Goal: Transaction & Acquisition: Obtain resource

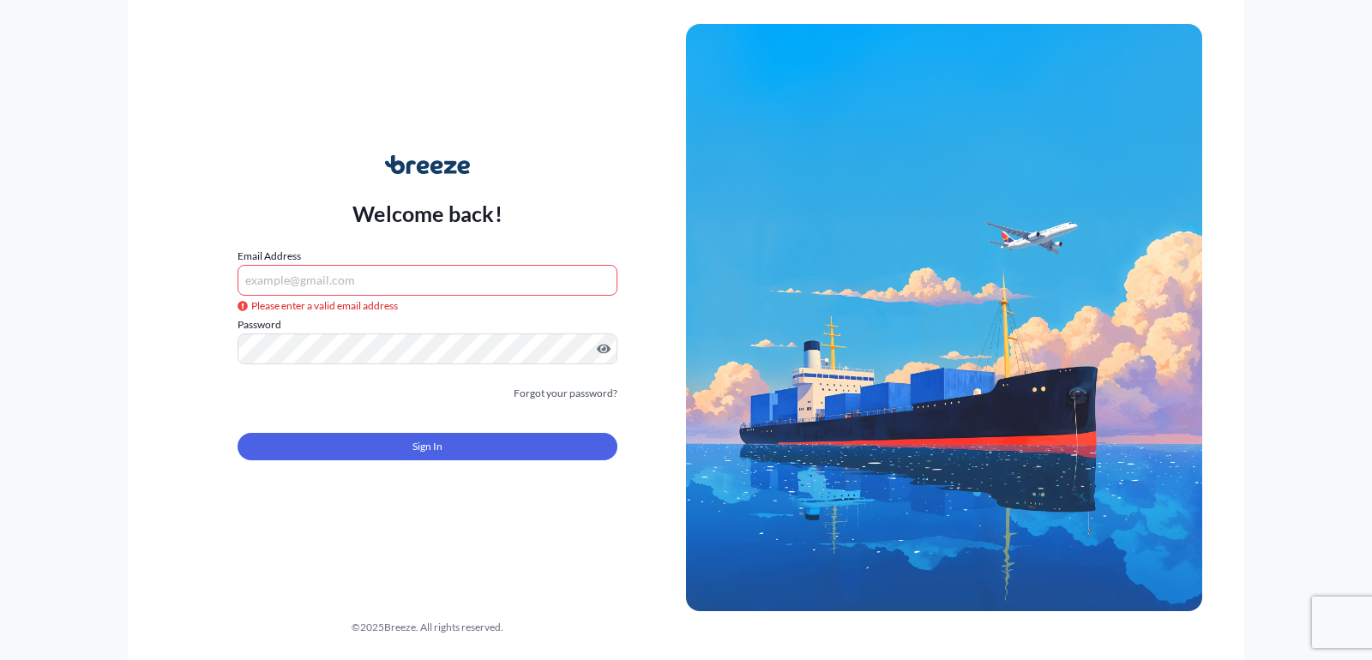
type input "[EMAIL_ADDRESS][DOMAIN_NAME]"
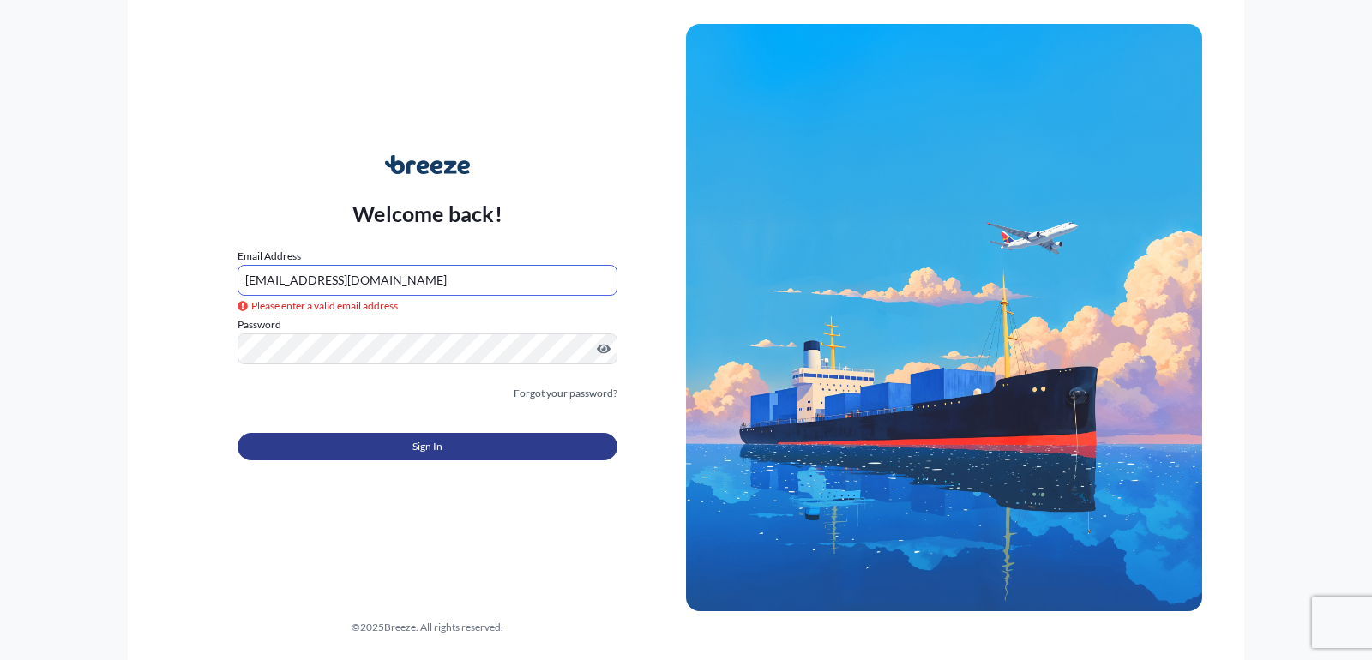
click at [420, 455] on button "Sign In" at bounding box center [428, 446] width 380 height 27
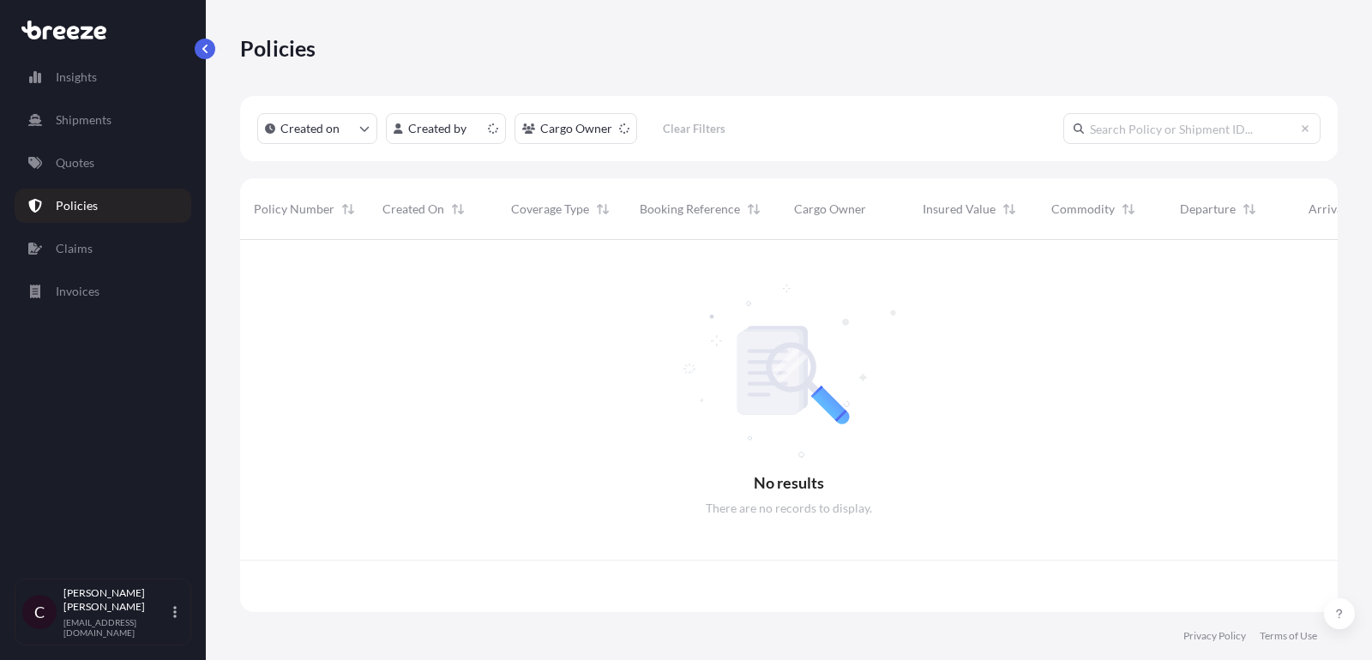
scroll to position [382, 1098]
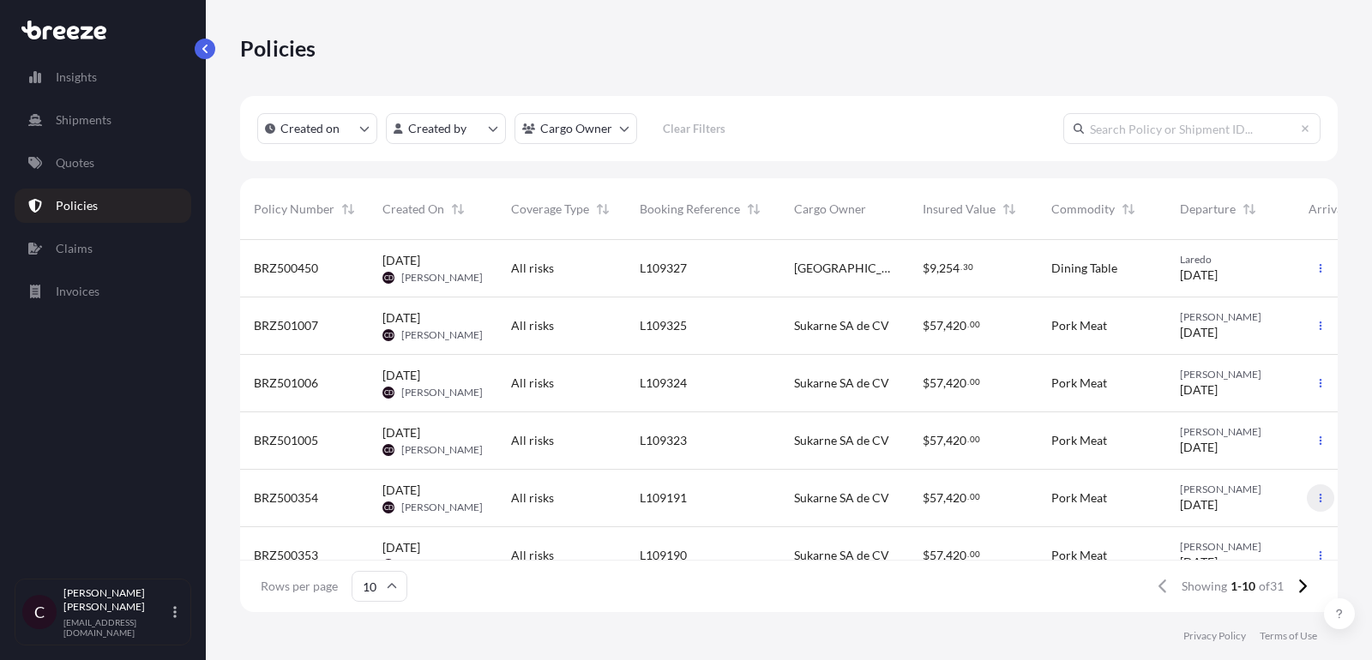
click at [1315, 499] on icon "button" at bounding box center [1320, 498] width 10 height 10
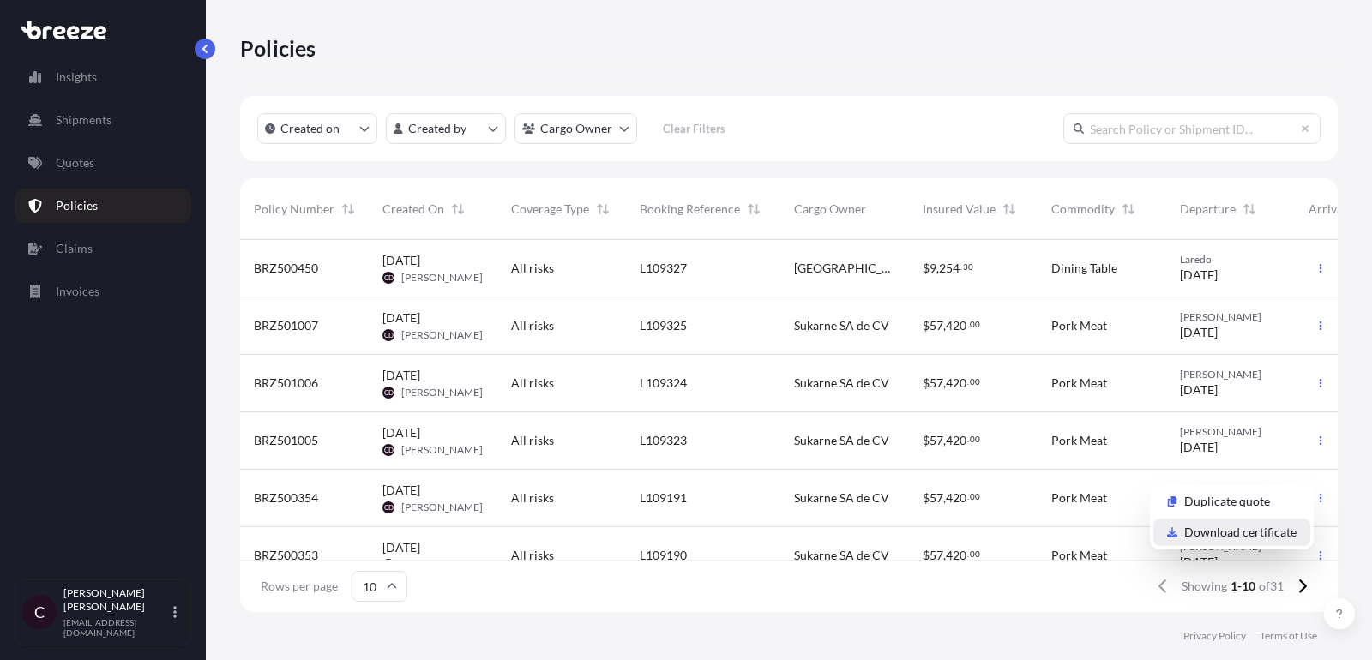
click at [1248, 530] on p "Download certificate" at bounding box center [1240, 532] width 112 height 17
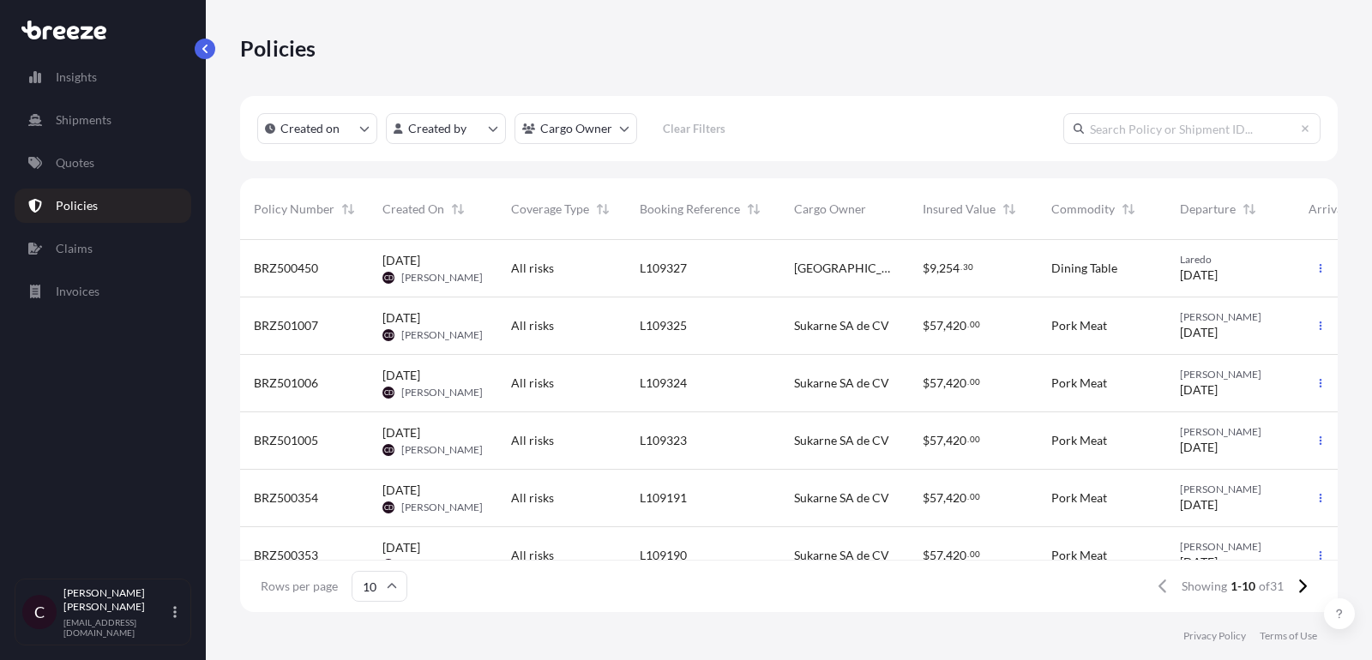
click at [1158, 121] on input "text" at bounding box center [1191, 128] width 257 height 31
paste input "L109323"
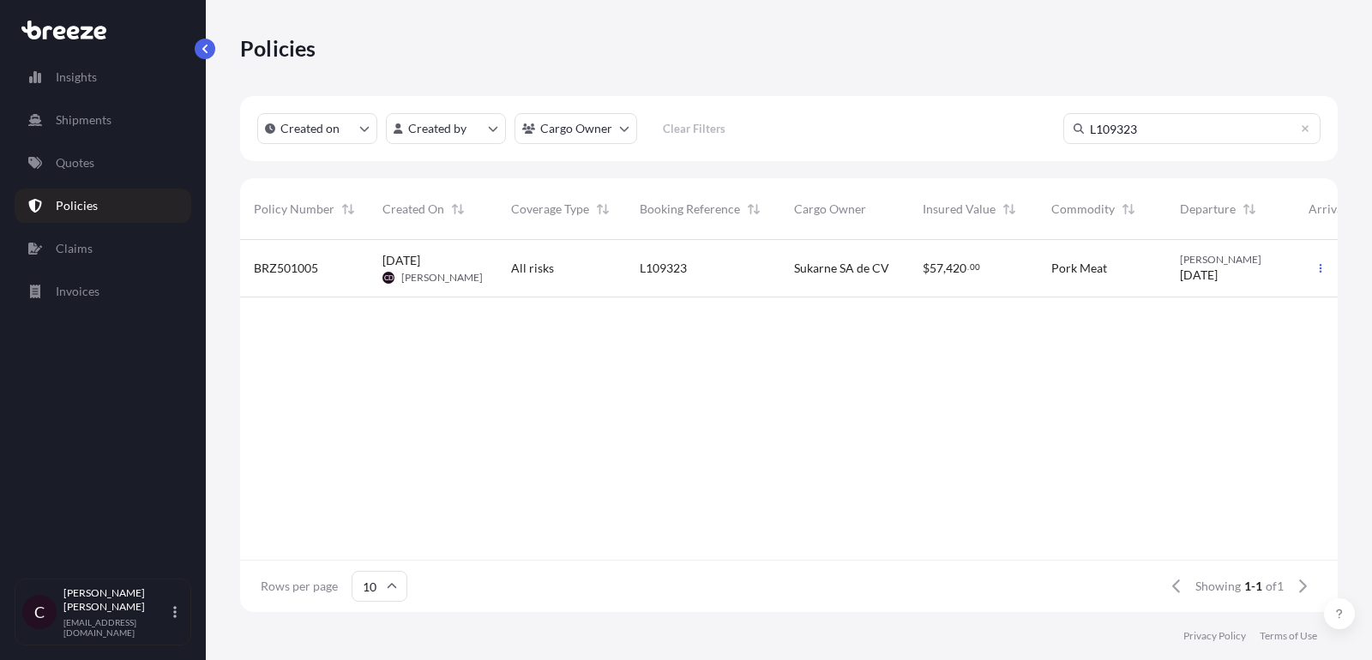
type input "L109323"
click at [1320, 262] on button "button" at bounding box center [1320, 268] width 27 height 27
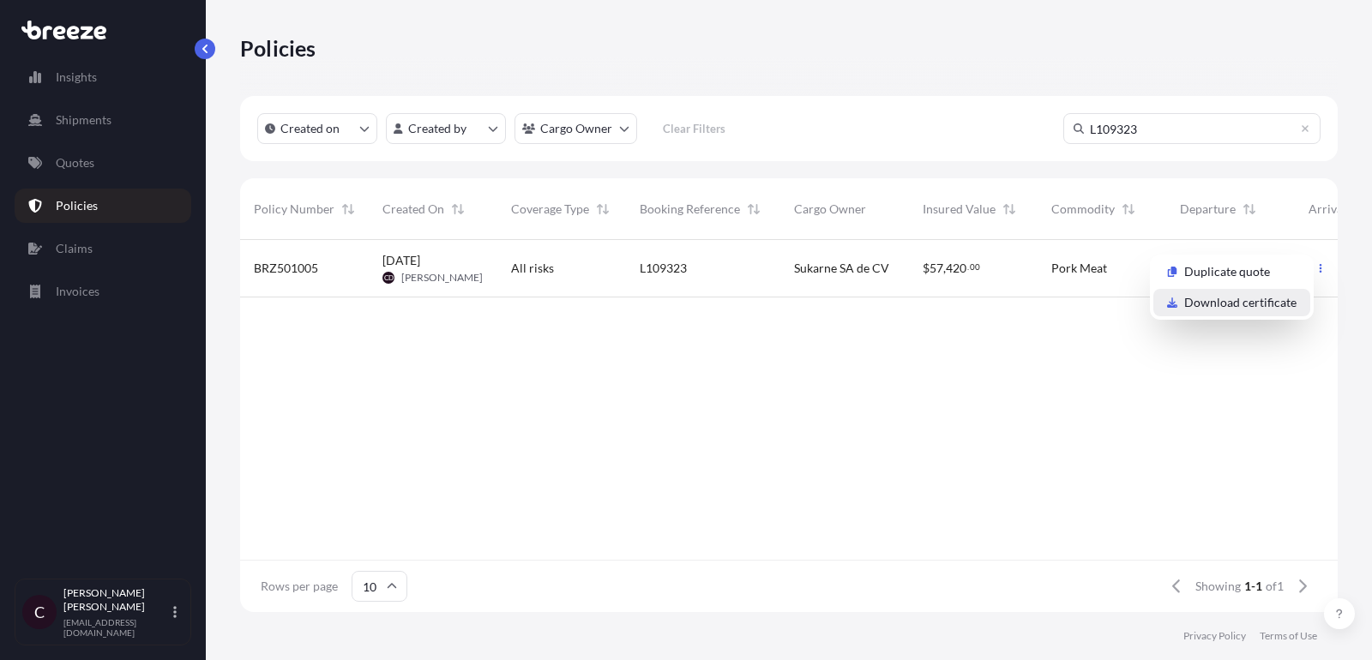
click at [1241, 309] on p "Download certificate" at bounding box center [1240, 302] width 112 height 17
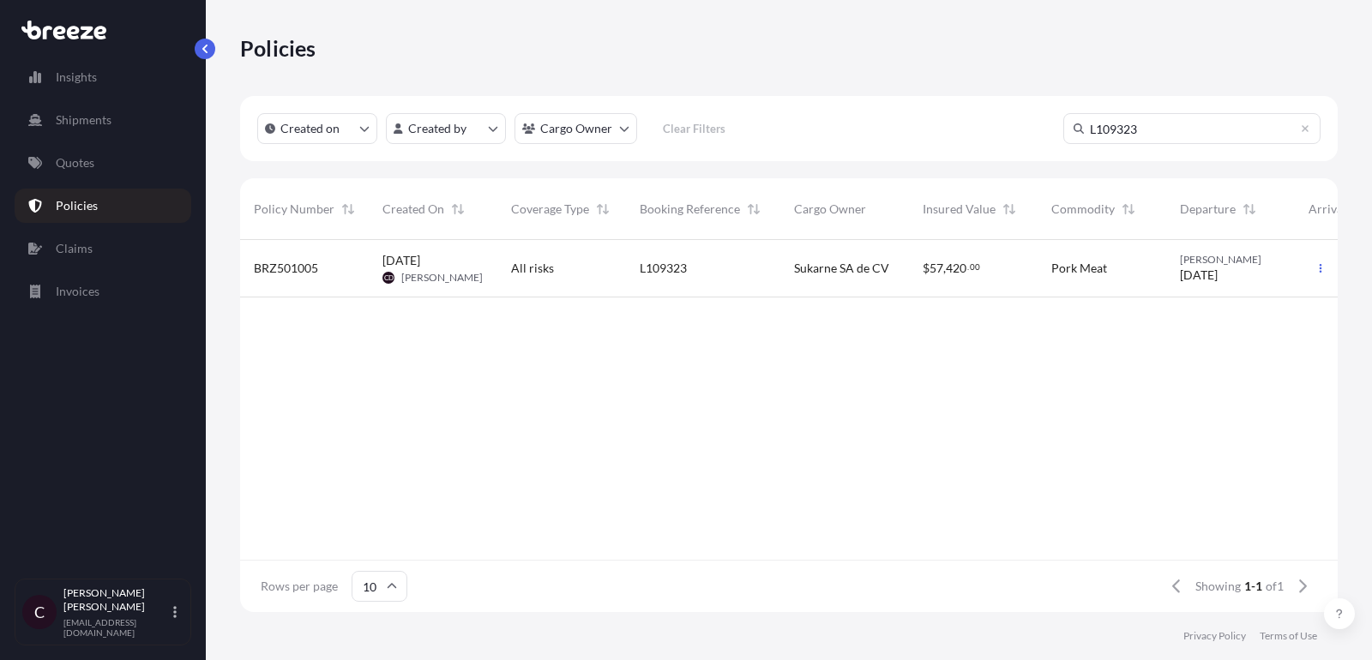
click at [1190, 129] on input "L109323" at bounding box center [1191, 128] width 257 height 31
paste input "L109324"
type input "L109324"
click at [608, 262] on div "All risks" at bounding box center [561, 268] width 101 height 17
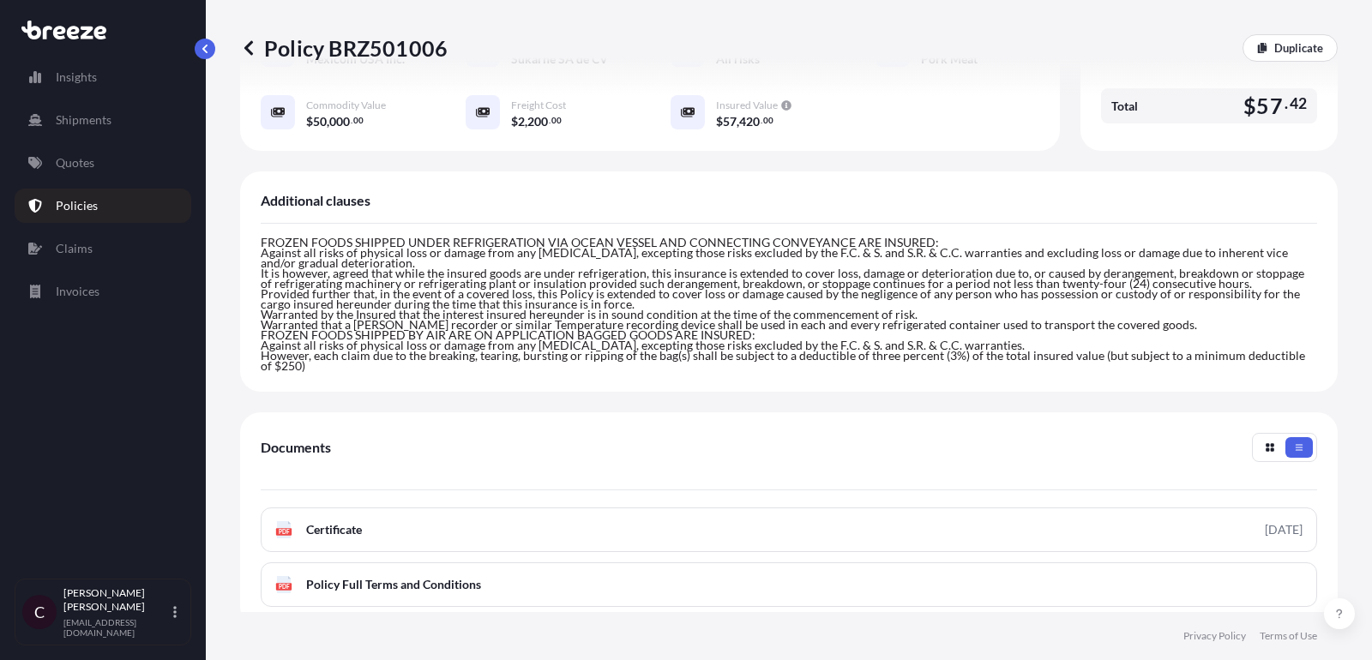
scroll to position [449, 0]
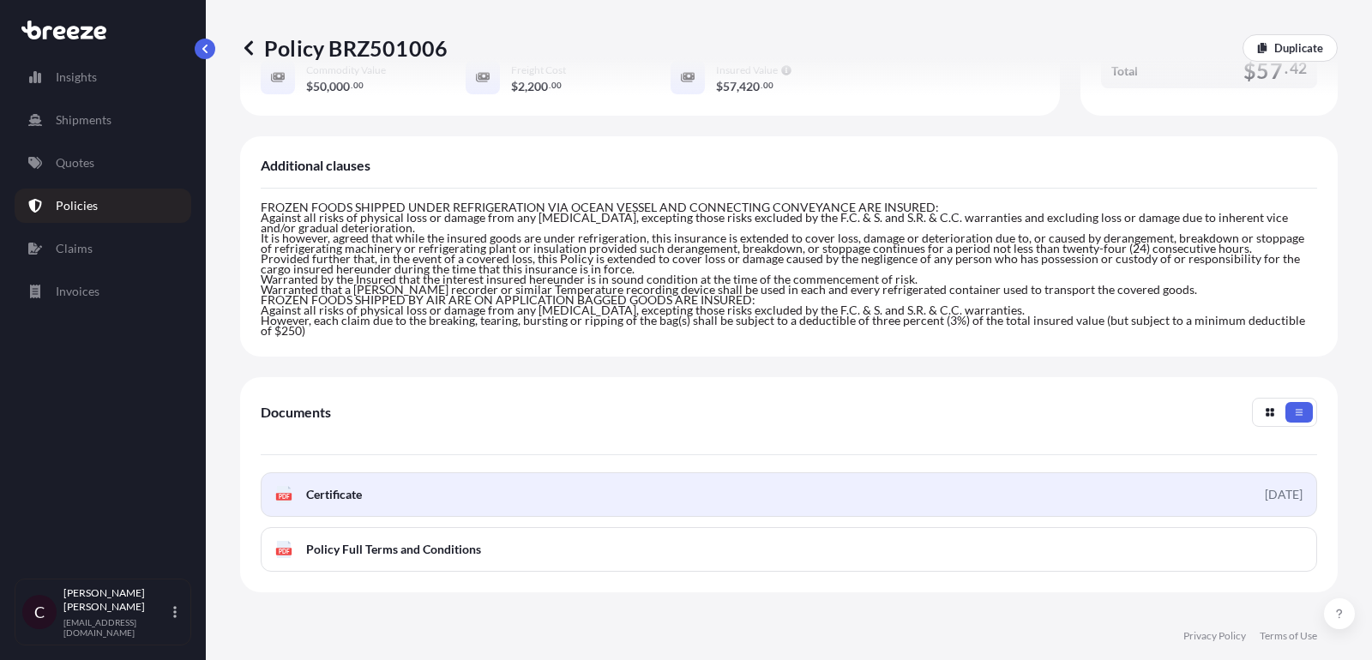
click at [346, 486] on span "Certificate" at bounding box center [334, 494] width 56 height 17
